Goal: Find contact information: Find contact information

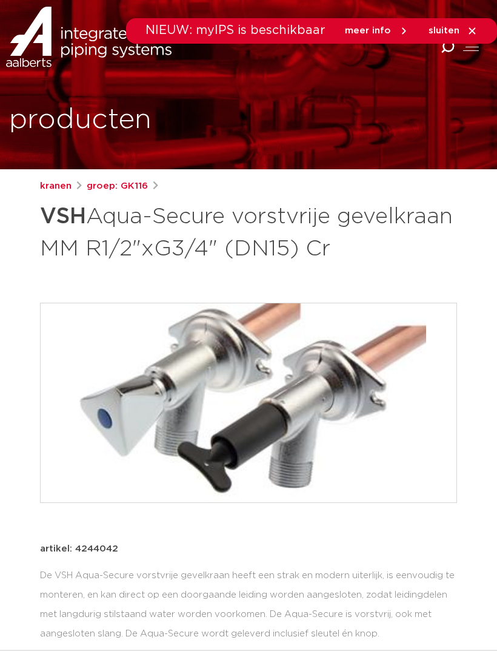
scroll to position [27, 0]
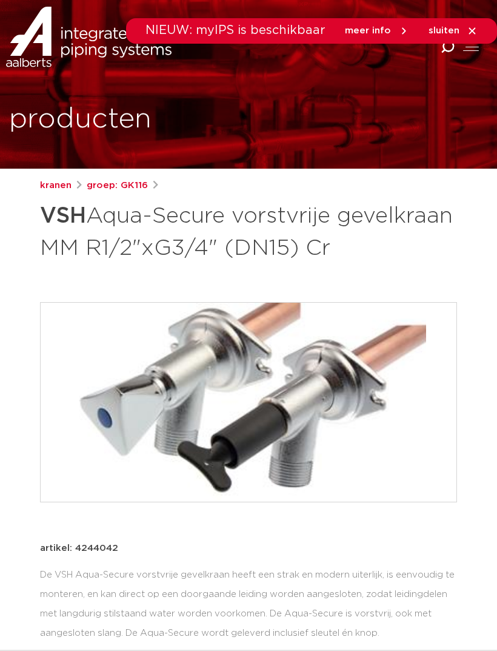
click at [474, 52] on div at bounding box center [471, 47] width 16 height 14
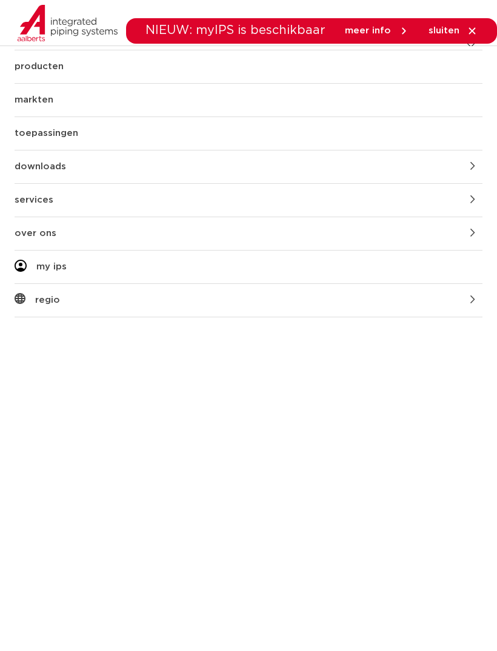
click at [36, 208] on link "services" at bounding box center [249, 200] width 468 height 33
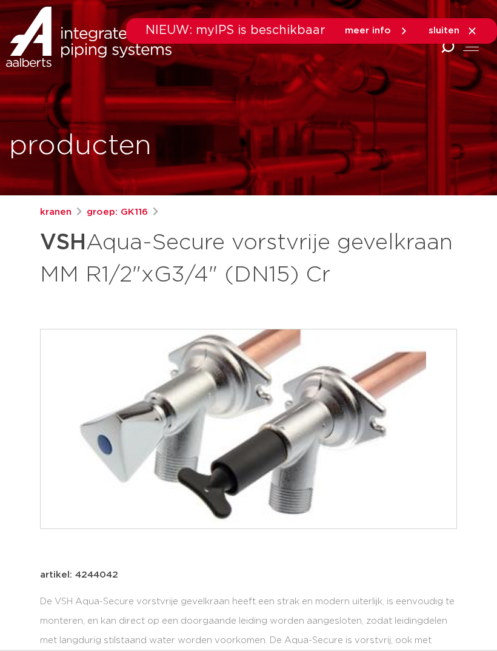
click at [469, 60] on div "Combined Shape Combined Shape" at bounding box center [373, 64] width 249 height 85
click at [476, 51] on div at bounding box center [471, 47] width 16 height 14
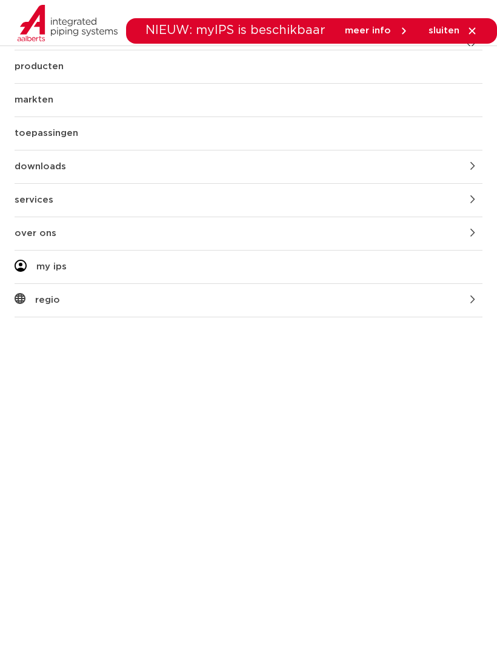
click at [38, 237] on link "over ons" at bounding box center [249, 233] width 468 height 33
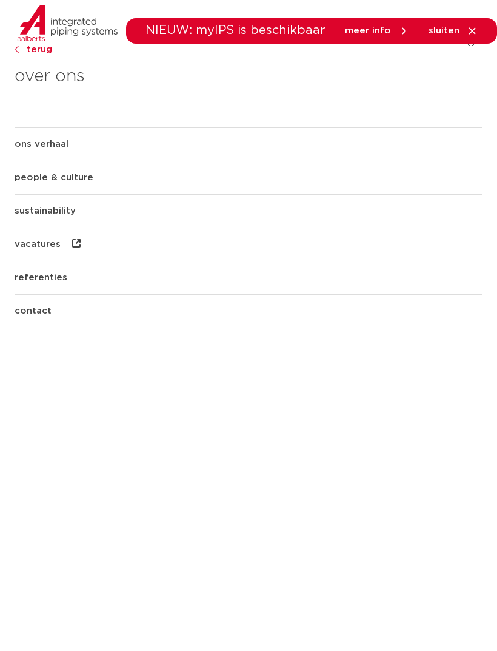
click at [32, 312] on link "contact" at bounding box center [249, 311] width 468 height 33
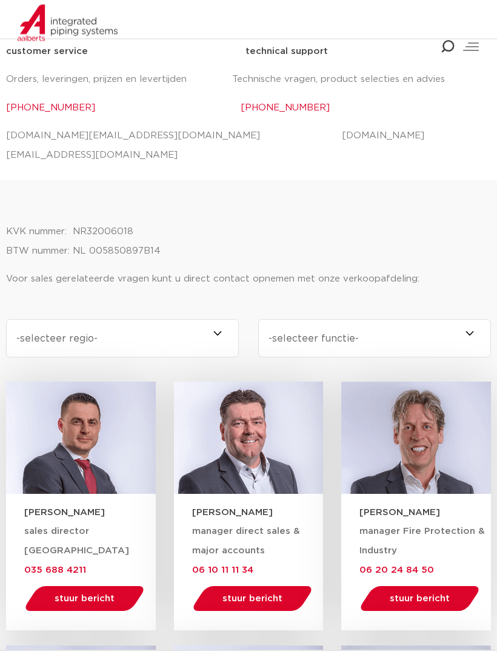
scroll to position [696, 0]
click at [239, 319] on span at bounding box center [239, 338] width 0 height 38
click at [220, 319] on select "-selecteer regio- Heel Nederland (7) Overijssel (3) Brabant (2) Drenthe (2) Gro…" at bounding box center [122, 338] width 233 height 38
select select "limburg"
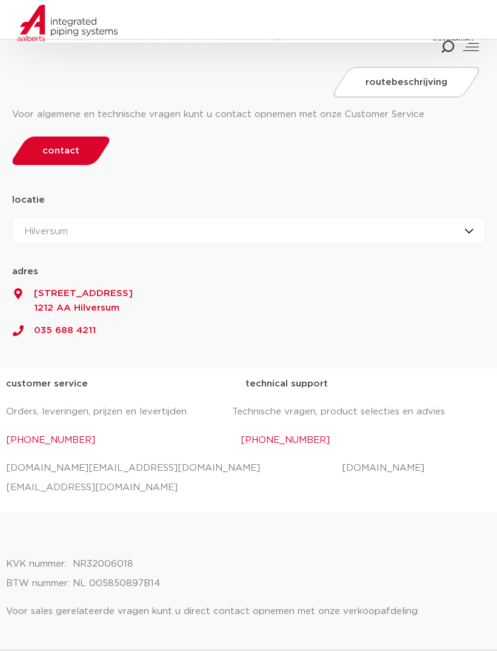
scroll to position [363, 0]
click at [101, 465] on p "salessupport.nl@aalberts-ips.com projecten.nl@aalberts-ips.com" at bounding box center [248, 478] width 485 height 39
click at [108, 465] on p "salessupport.nl@aalberts-ips.com projecten.nl@aalberts-ips.com" at bounding box center [248, 478] width 485 height 39
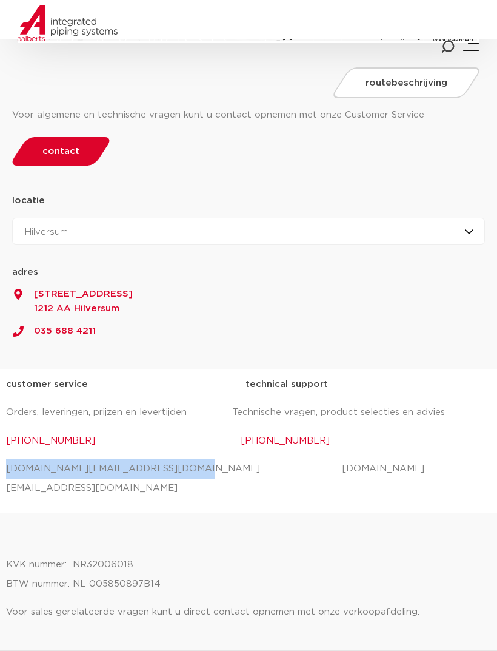
copy p "salessupport.nl@aalberts-ips.com"
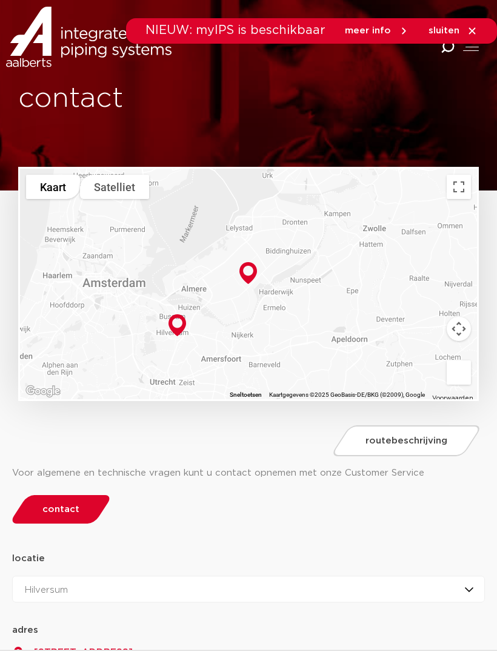
scroll to position [0, 0]
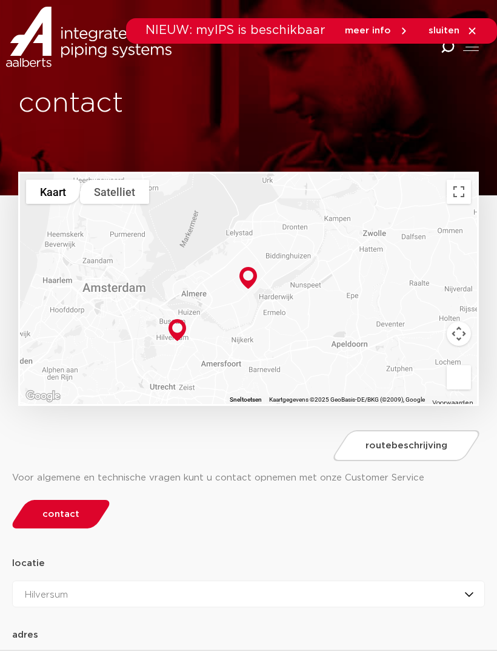
click at [452, 26] on span "sluiten" at bounding box center [453, 30] width 49 height 11
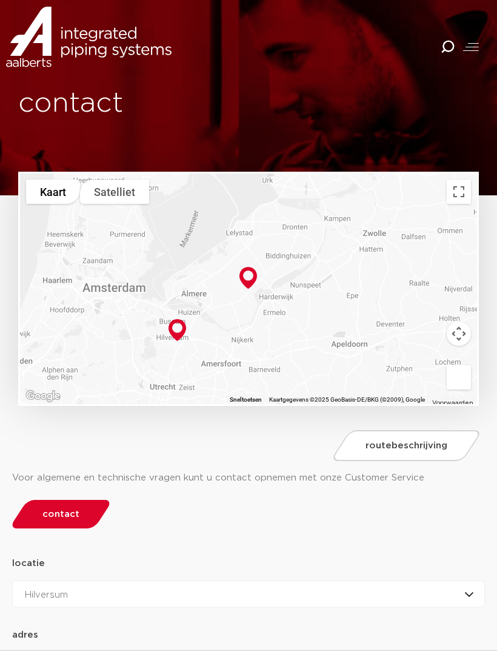
click at [471, 49] on div at bounding box center [471, 47] width 16 height 14
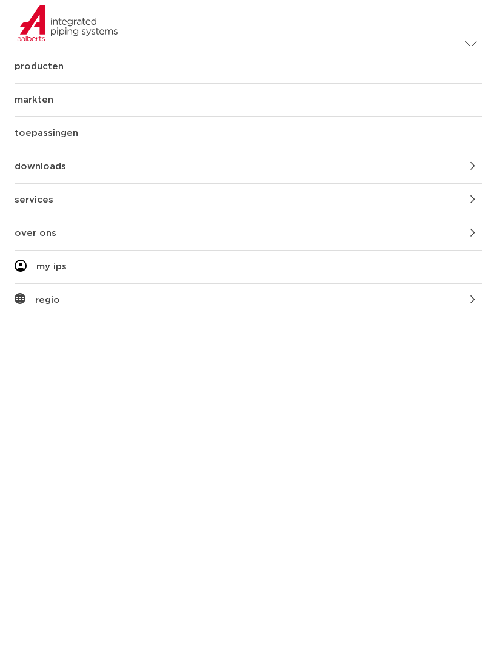
click at [28, 66] on link "producten" at bounding box center [249, 66] width 468 height 33
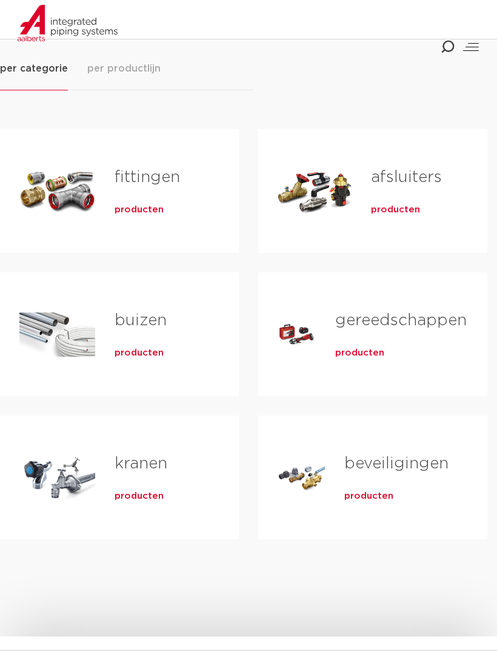
scroll to position [179, 0]
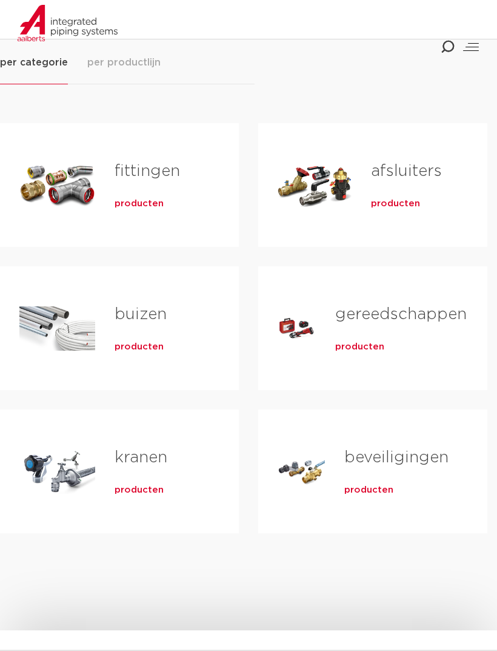
click at [144, 491] on span "producten" at bounding box center [139, 490] width 49 height 12
